Goal: Information Seeking & Learning: Check status

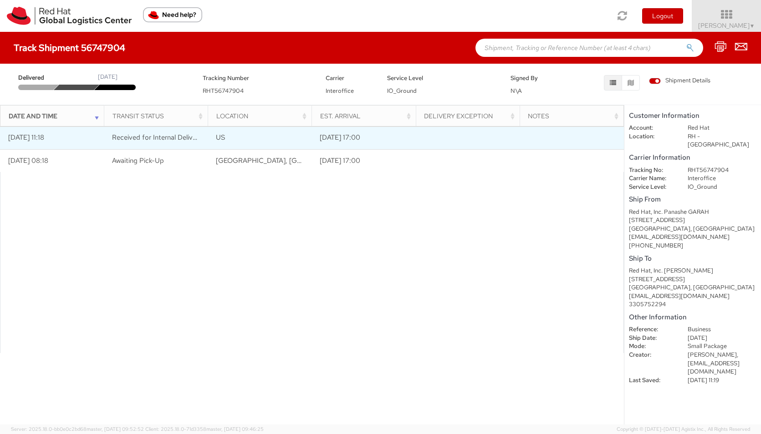
click at [349, 139] on td "[DATE] 17:00" at bounding box center [364, 138] width 104 height 23
click at [48, 134] on td "[DATE] 11:18" at bounding box center [52, 138] width 104 height 23
click at [143, 137] on span "Received for Internal Delivery" at bounding box center [157, 137] width 90 height 9
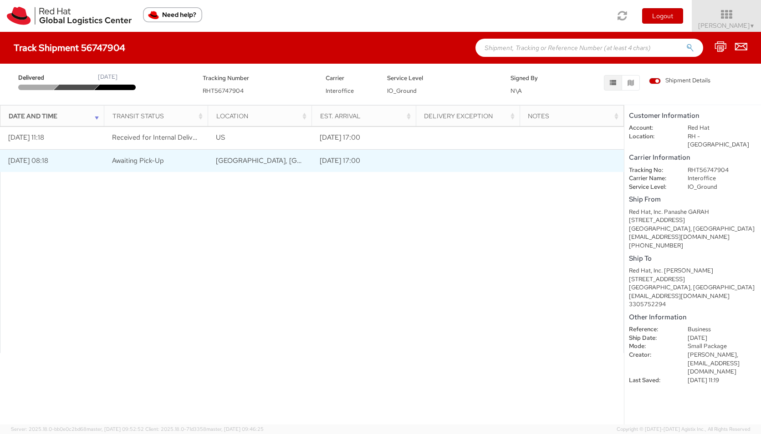
click at [138, 161] on span "Awaiting Pick-Up" at bounding box center [138, 160] width 52 height 9
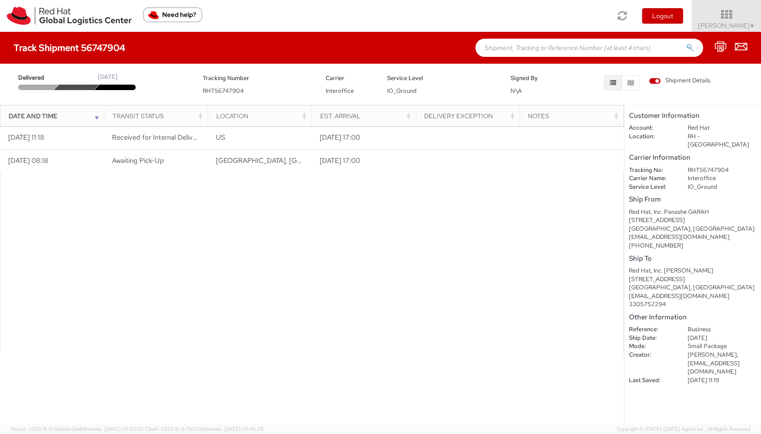
click at [338, 93] on span "Interoffice" at bounding box center [340, 91] width 28 height 8
click at [402, 96] on div "Delivered [DATE] Tracking Number RHT56747904 Carrier Interoffice Service Level …" at bounding box center [380, 82] width 761 height 36
click at [516, 91] on span "N\A" at bounding box center [515, 91] width 11 height 8
click at [660, 82] on span "Shipment Details" at bounding box center [679, 80] width 61 height 9
click at [0, 0] on input "Shipment Details" at bounding box center [0, 0] width 0 height 0
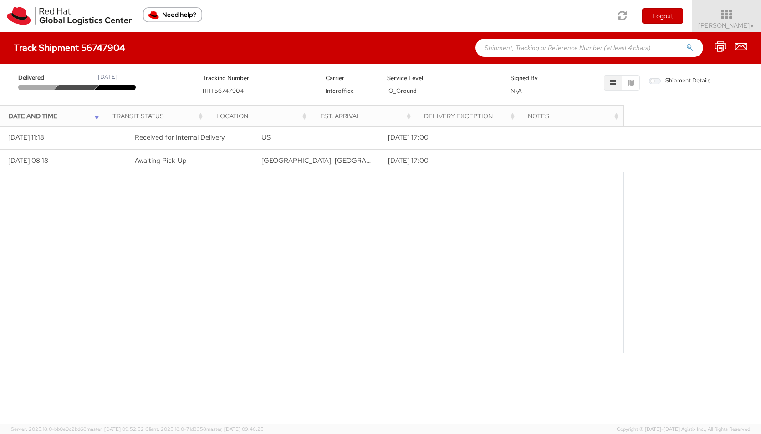
click at [657, 81] on span "Shipment Details" at bounding box center [679, 80] width 61 height 9
click at [0, 0] on input "Shipment Details" at bounding box center [0, 0] width 0 height 0
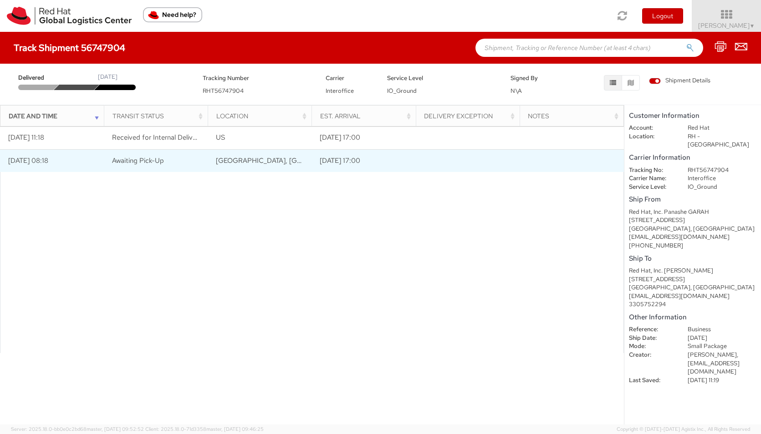
click at [172, 165] on td "Awaiting Pick-Up" at bounding box center [156, 160] width 104 height 23
